Goal: Transaction & Acquisition: Purchase product/service

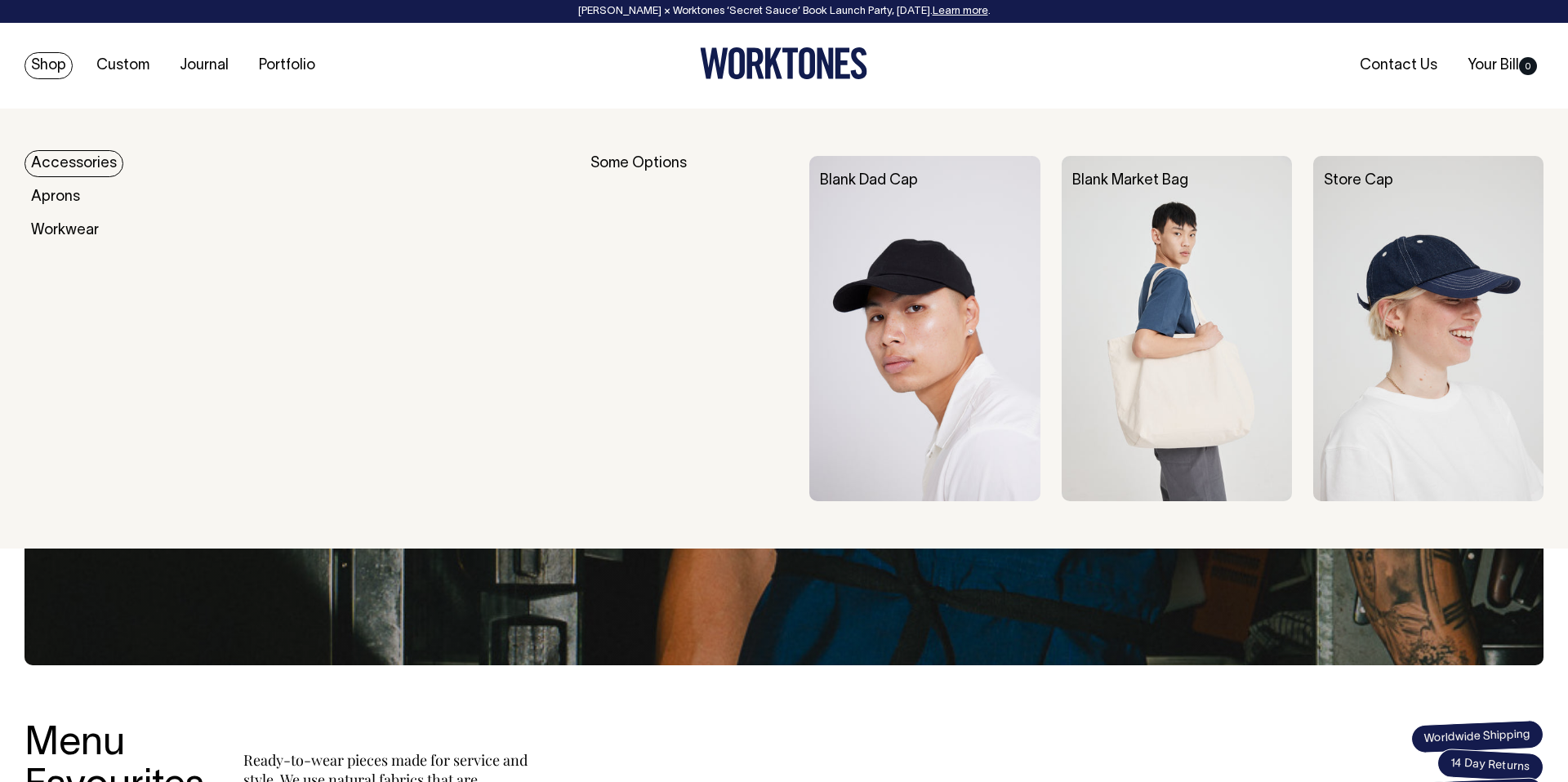
click at [908, 216] on img at bounding box center [924, 328] width 230 height 346
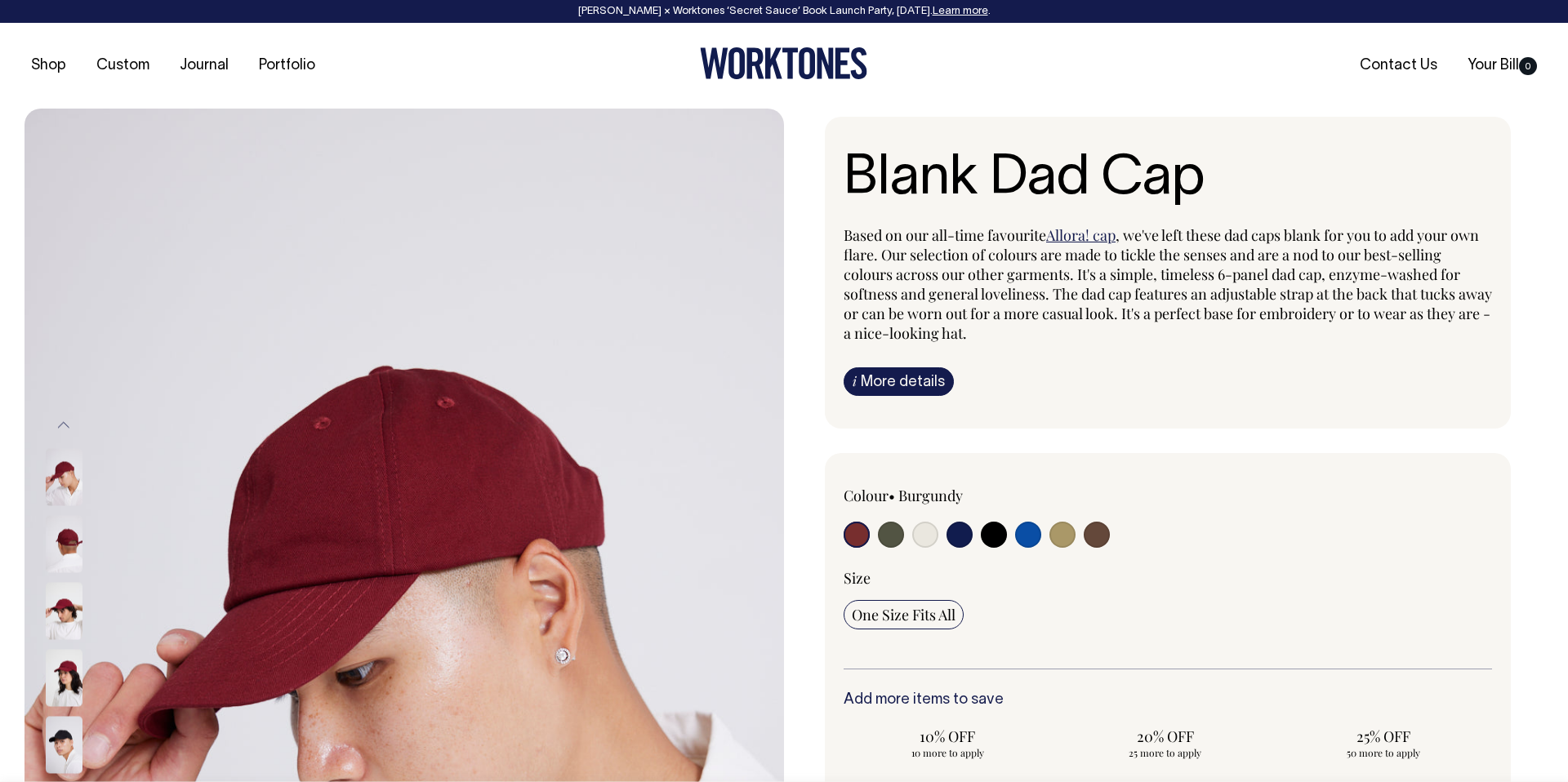
click at [925, 532] on input "radio" at bounding box center [924, 534] width 26 height 26
radio input "true"
select select "Natural"
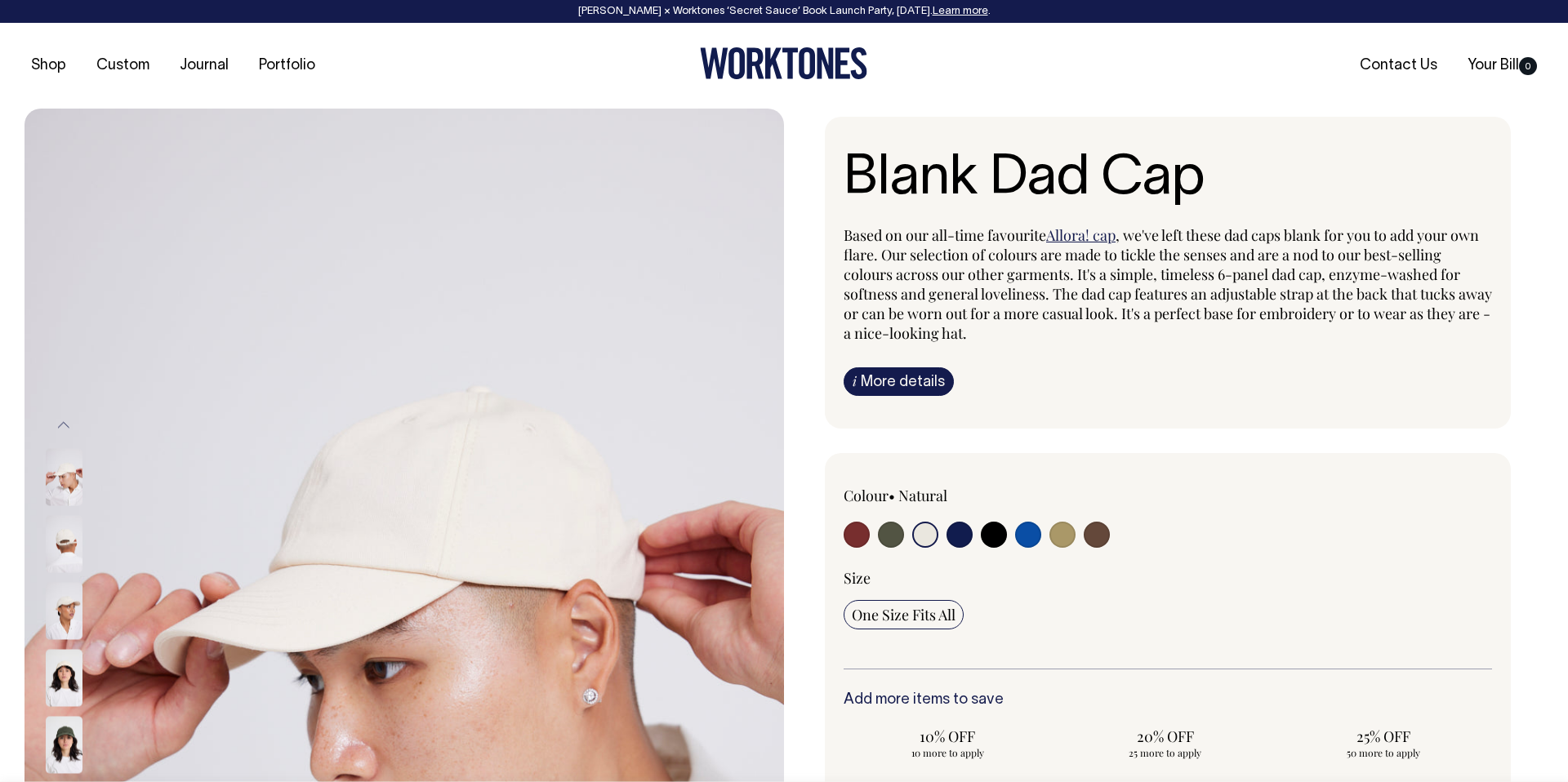
click at [60, 162] on div "Previous Next" at bounding box center [85, 677] width 81 height 1139
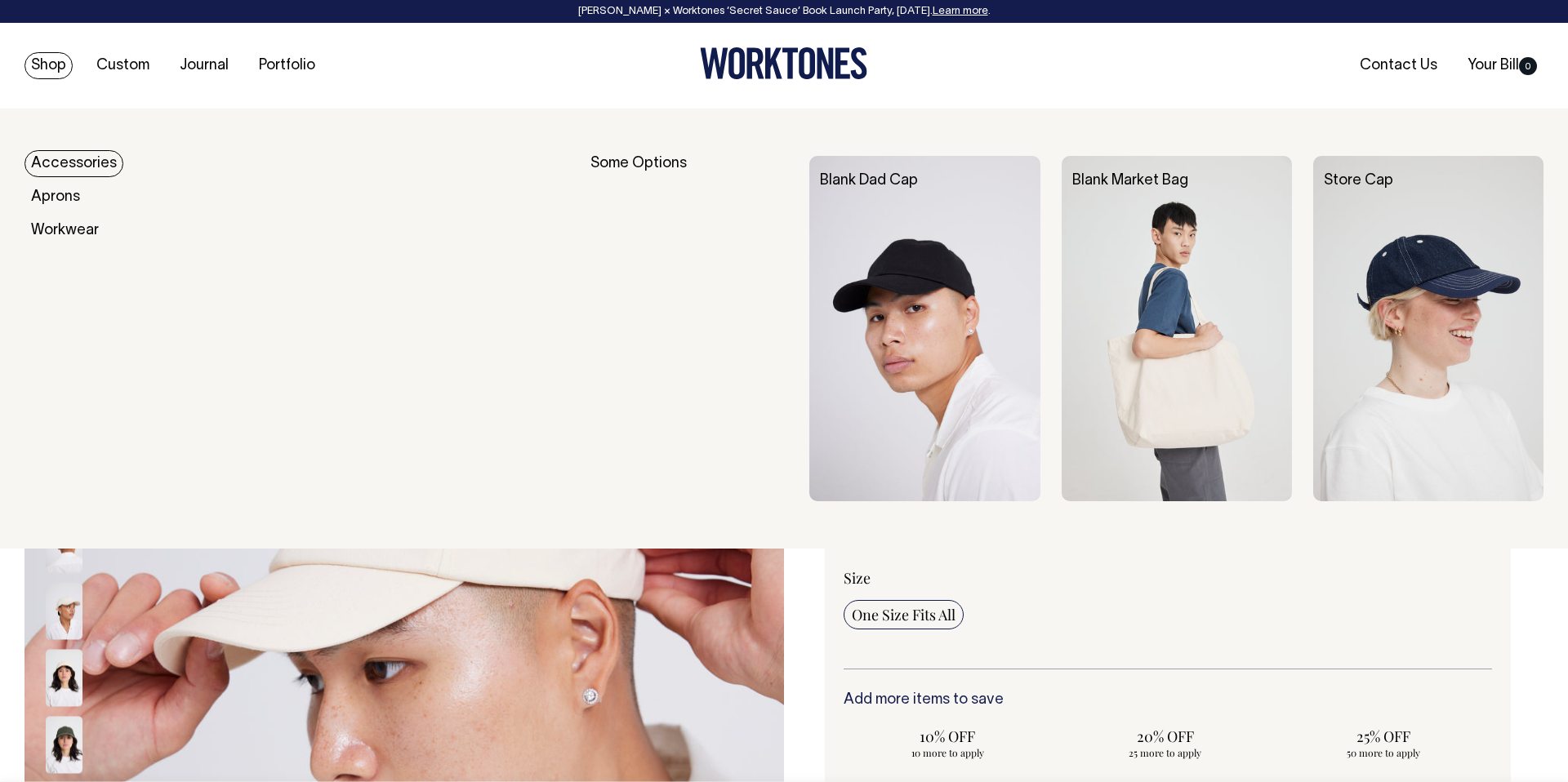
click at [1215, 269] on img at bounding box center [1177, 328] width 230 height 346
